Goal: Task Accomplishment & Management: Complete application form

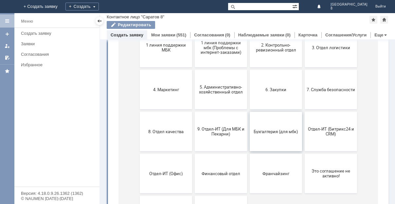
scroll to position [98, 0]
click at [216, 128] on span "9. Отдел-ИТ (Для МБК и Пекарни)" at bounding box center [221, 131] width 48 height 10
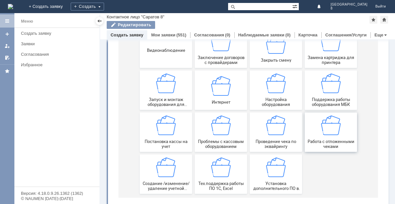
click at [325, 130] on img at bounding box center [331, 125] width 20 height 20
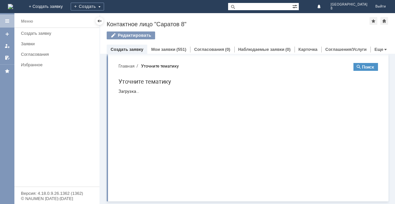
scroll to position [0, 0]
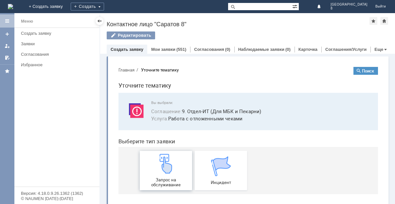
click at [163, 169] on img at bounding box center [166, 163] width 20 height 20
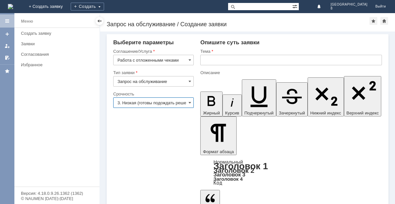
click at [169, 103] on input "3. Низкая (готовы подождать решение)" at bounding box center [153, 102] width 81 height 10
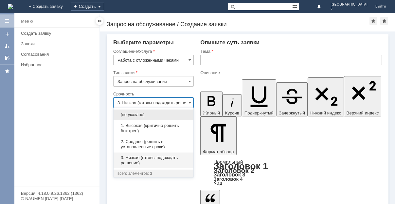
drag, startPoint x: 125, startPoint y: 131, endPoint x: 126, endPoint y: 125, distance: 5.9
click at [126, 130] on span "1. Высокая (критично решить быстрее)" at bounding box center [153, 128] width 72 height 10
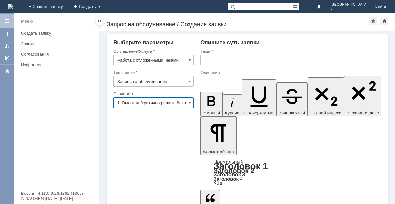
type input "1. Высокая (критично решить быстрее)"
click at [228, 59] on input "text" at bounding box center [291, 60] width 182 height 10
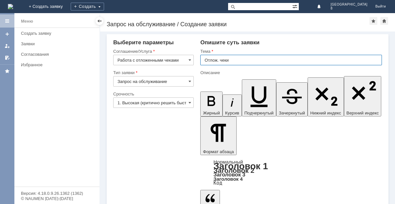
type input "Отлож. чеки"
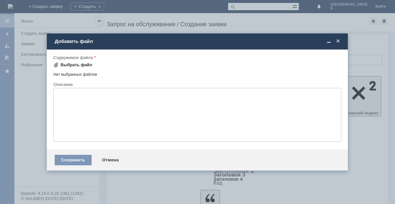
click at [69, 64] on div "Выбрать файл" at bounding box center [77, 64] width 32 height 5
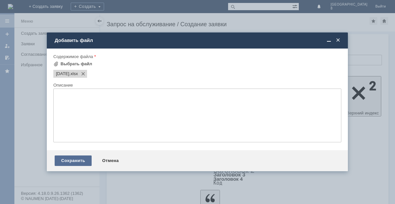
click at [72, 162] on div "Сохранить" at bounding box center [73, 160] width 37 height 10
